Goal: Use online tool/utility: Utilize a website feature to perform a specific function

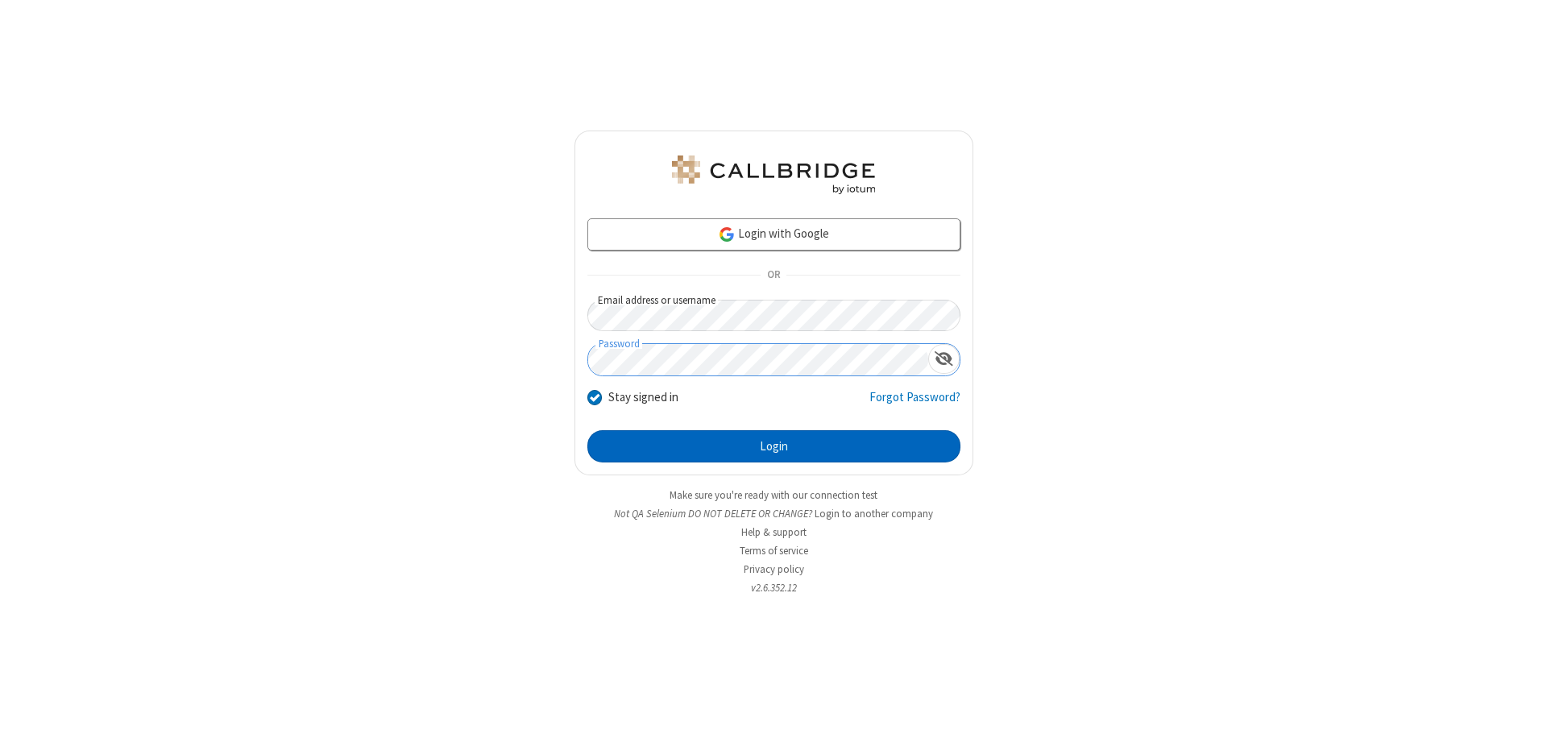
click at [773, 446] on button "Login" at bounding box center [773, 446] width 373 height 32
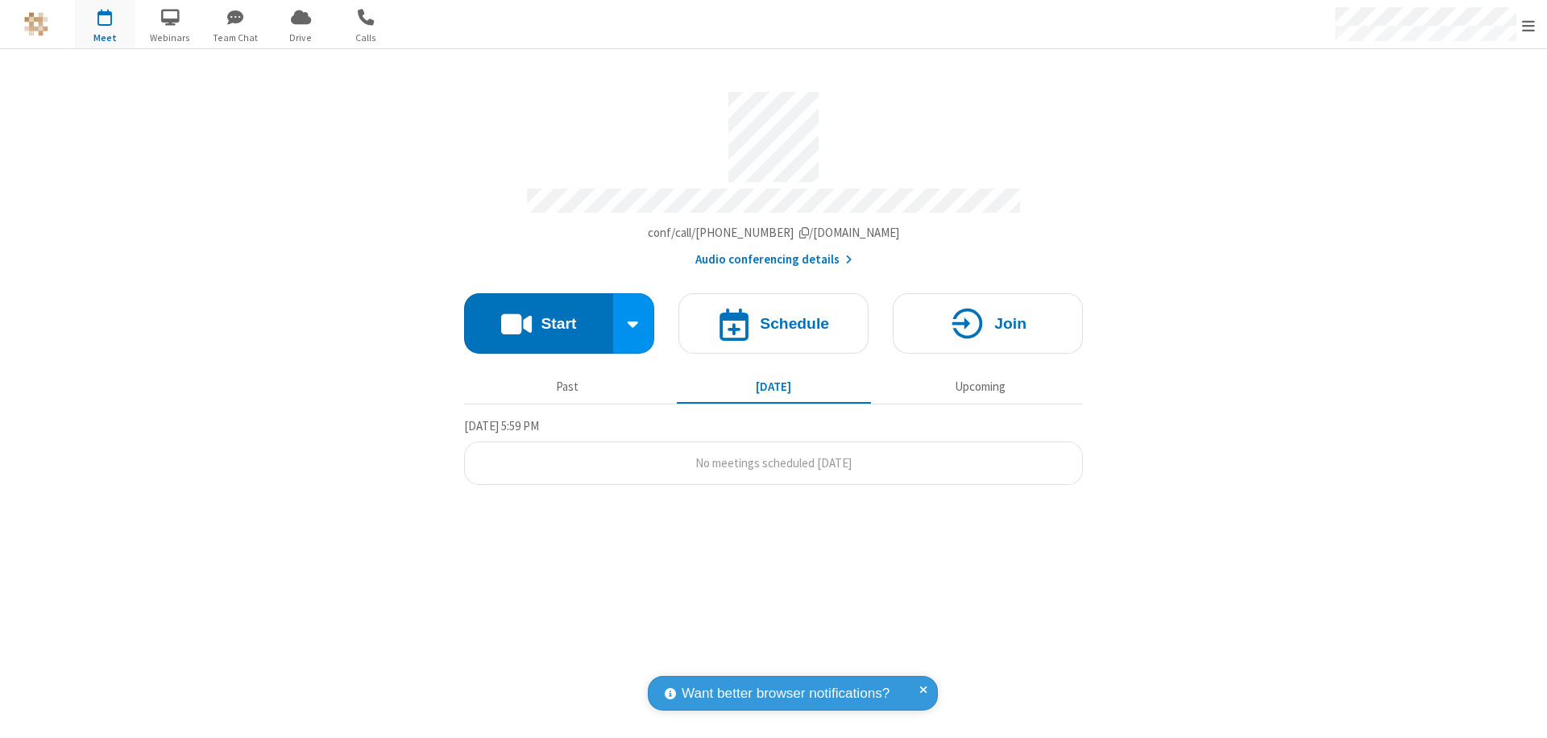
click at [538, 316] on button "Start" at bounding box center [538, 323] width 149 height 60
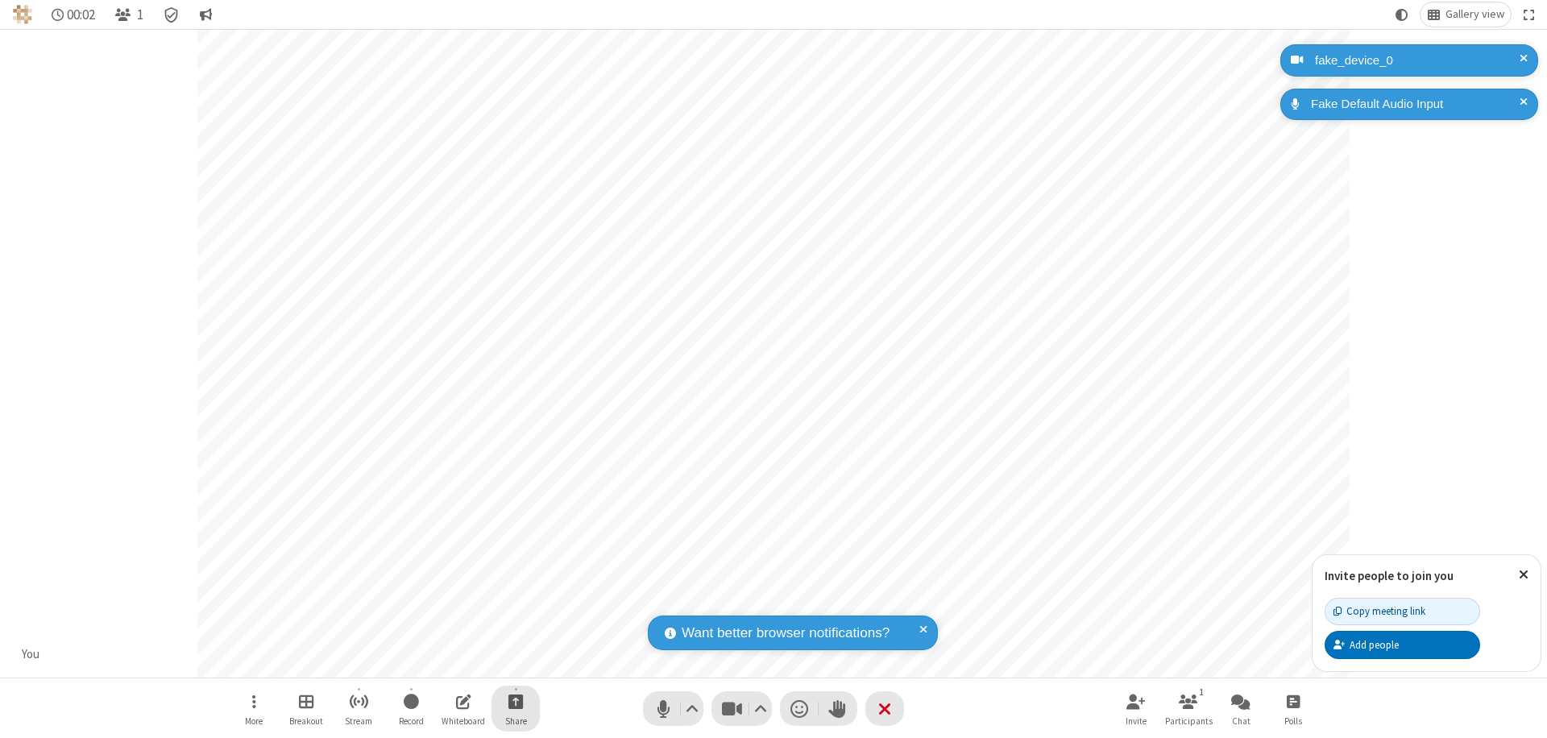
click at [516, 701] on span "Start sharing" at bounding box center [515, 701] width 15 height 20
click at [450, 634] on span "Present files & media" at bounding box center [451, 635] width 19 height 14
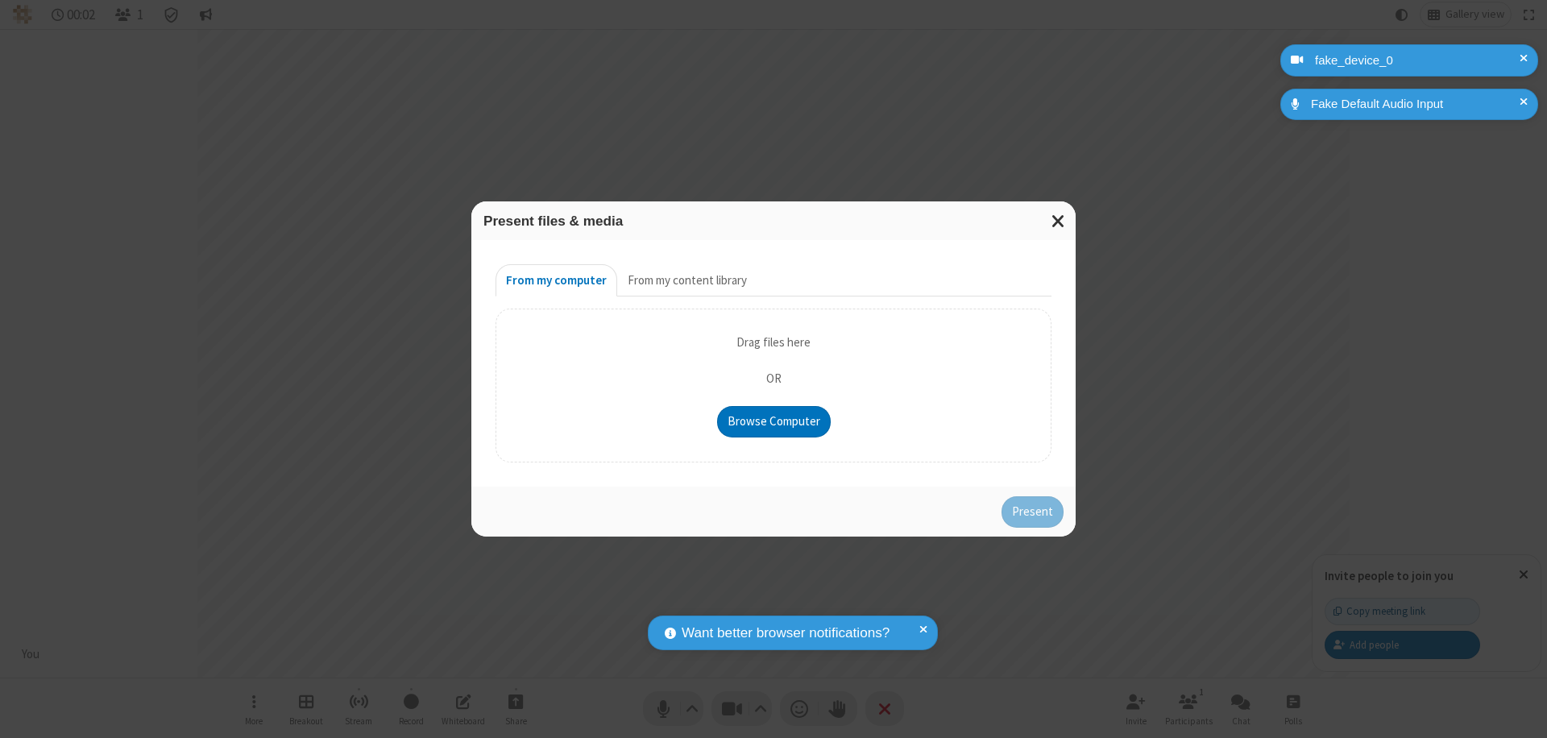
type input "C:\fakepath\doc_test.docx"
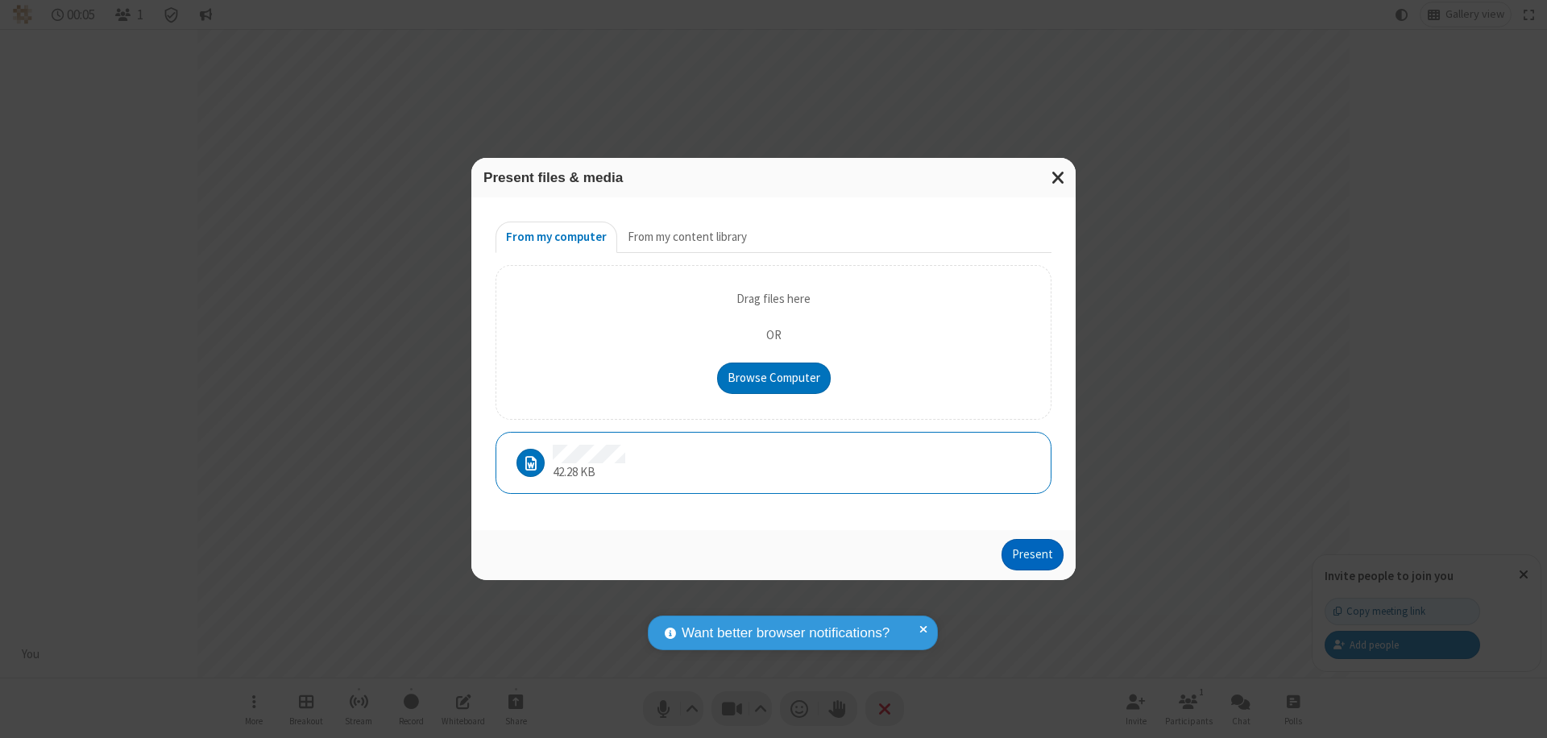
click at [1034, 554] on button "Present" at bounding box center [1032, 555] width 62 height 32
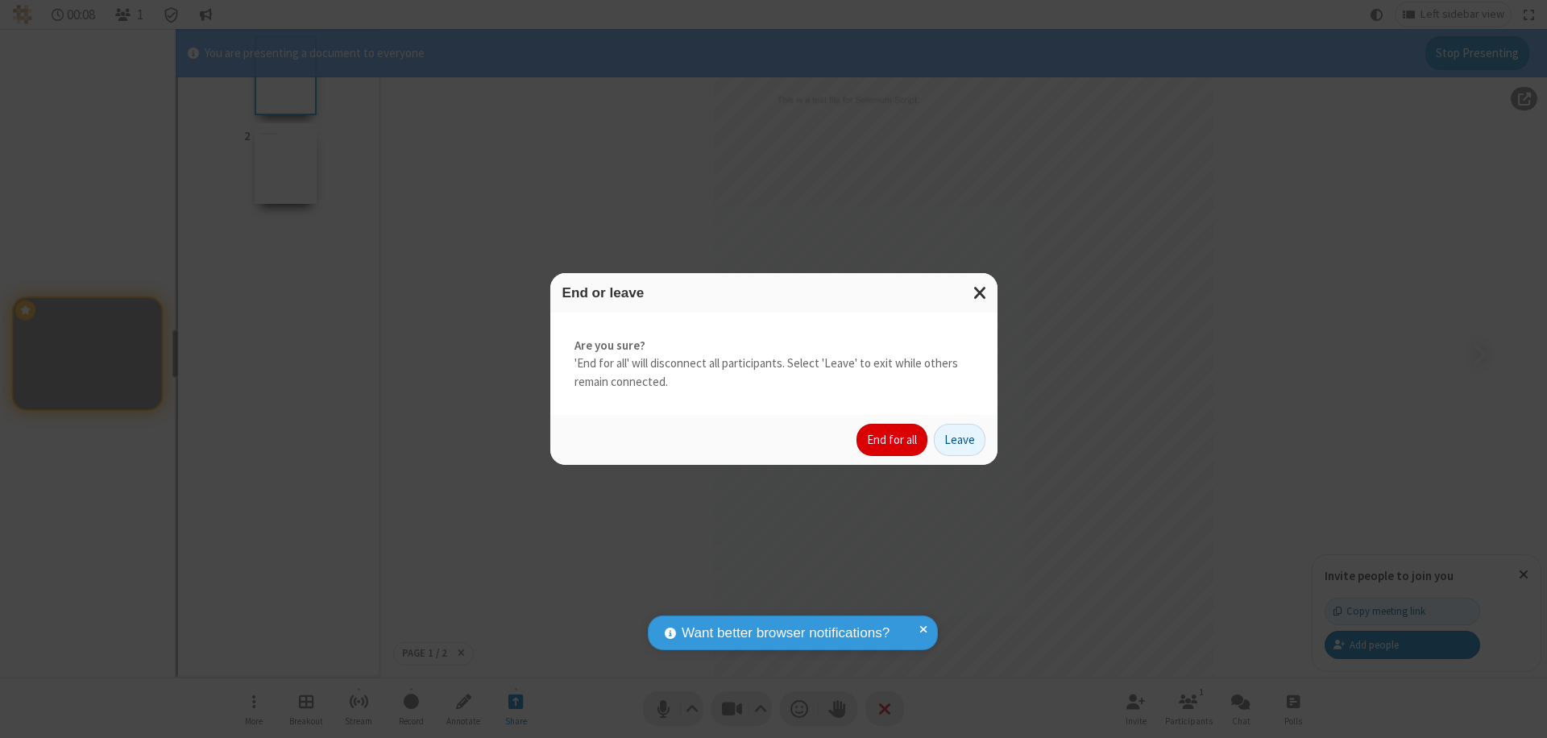
click at [893, 440] on button "End for all" at bounding box center [891, 440] width 71 height 32
